Goal: Task Accomplishment & Management: Manage account settings

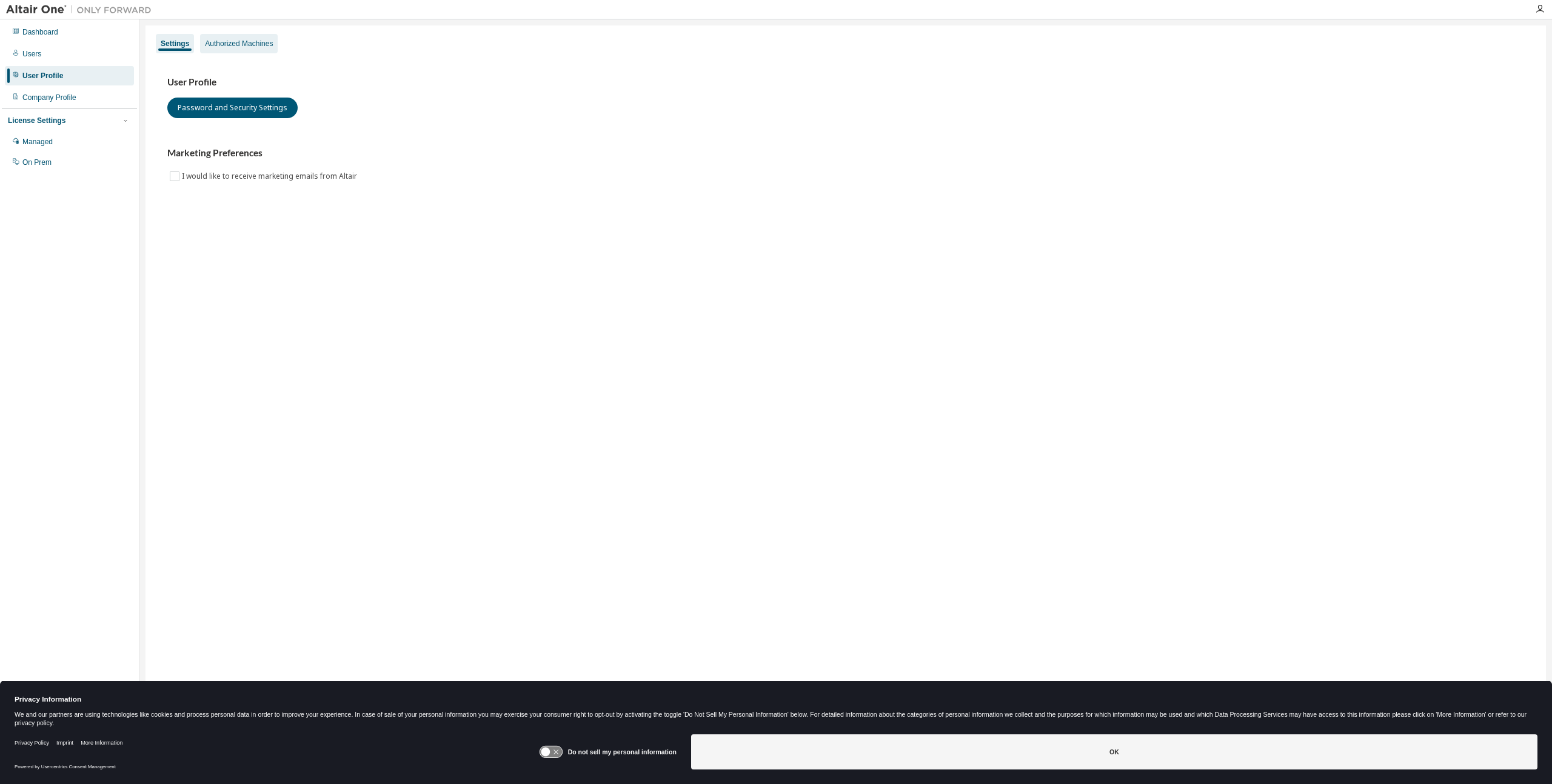
click at [259, 44] on div "Authorized Machines" at bounding box center [239, 43] width 68 height 9
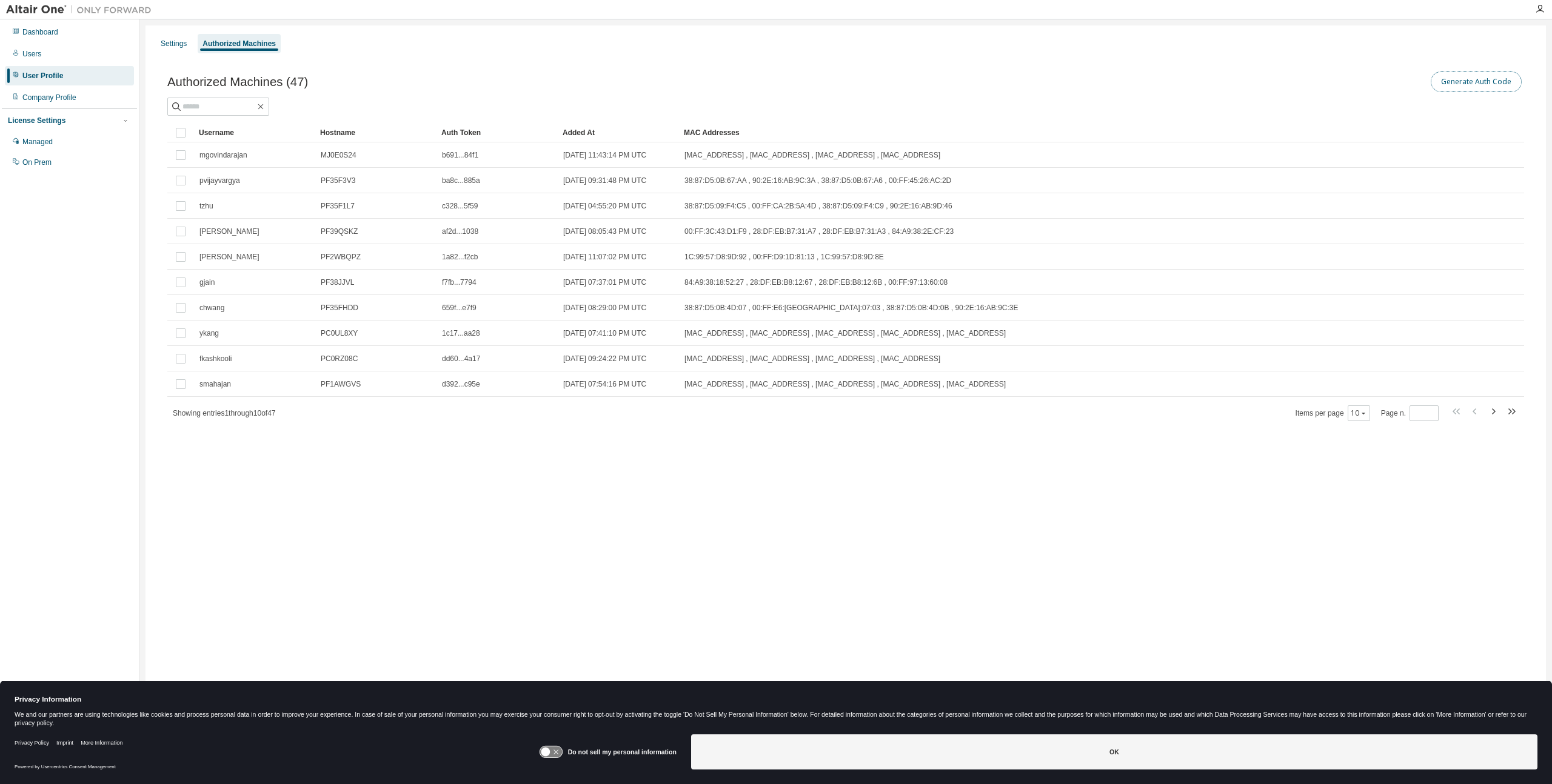
click at [1460, 86] on button "Generate Auth Code" at bounding box center [1477, 82] width 91 height 20
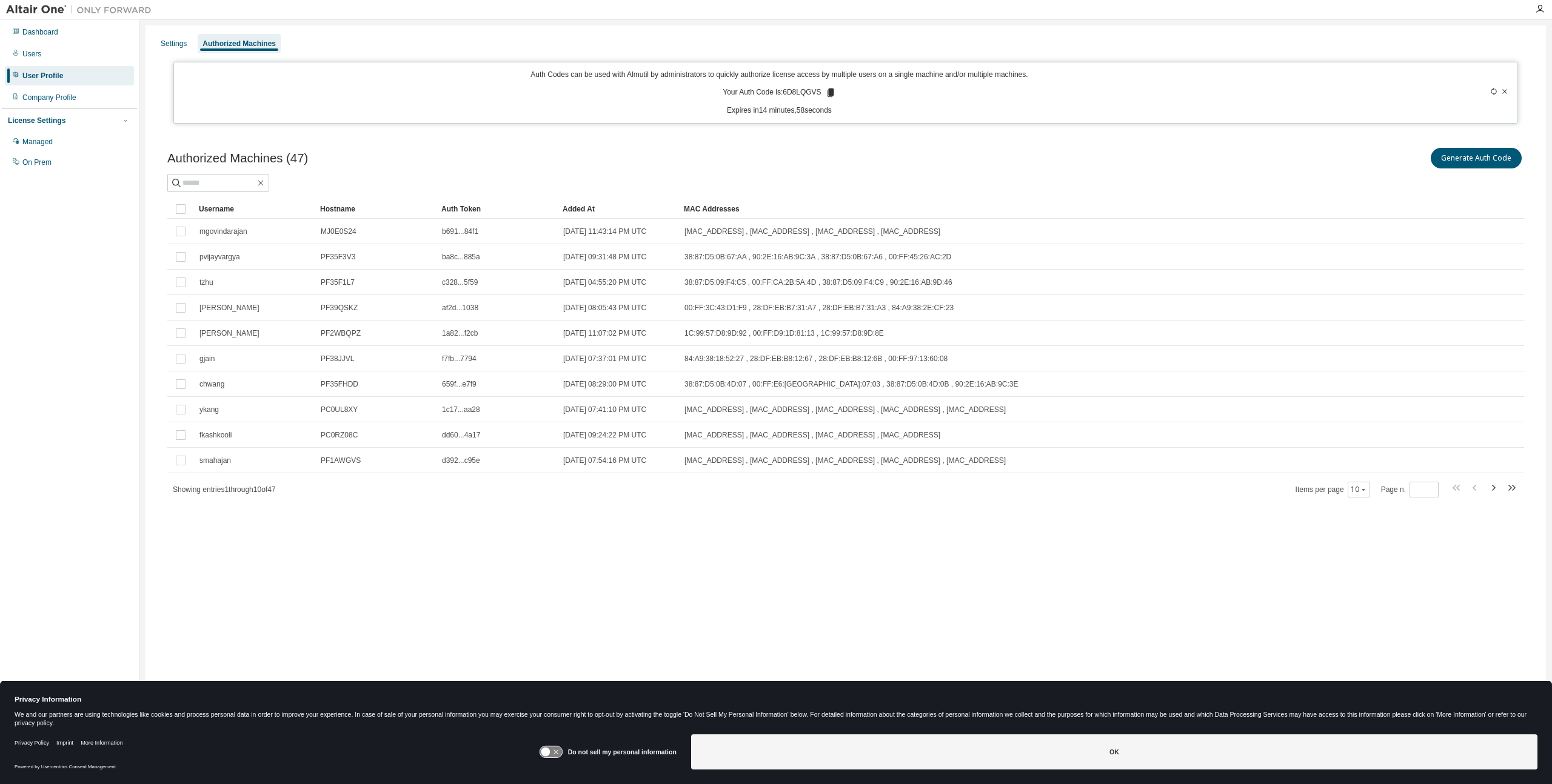
click at [834, 94] on icon at bounding box center [830, 93] width 6 height 9
